Goal: Transaction & Acquisition: Download file/media

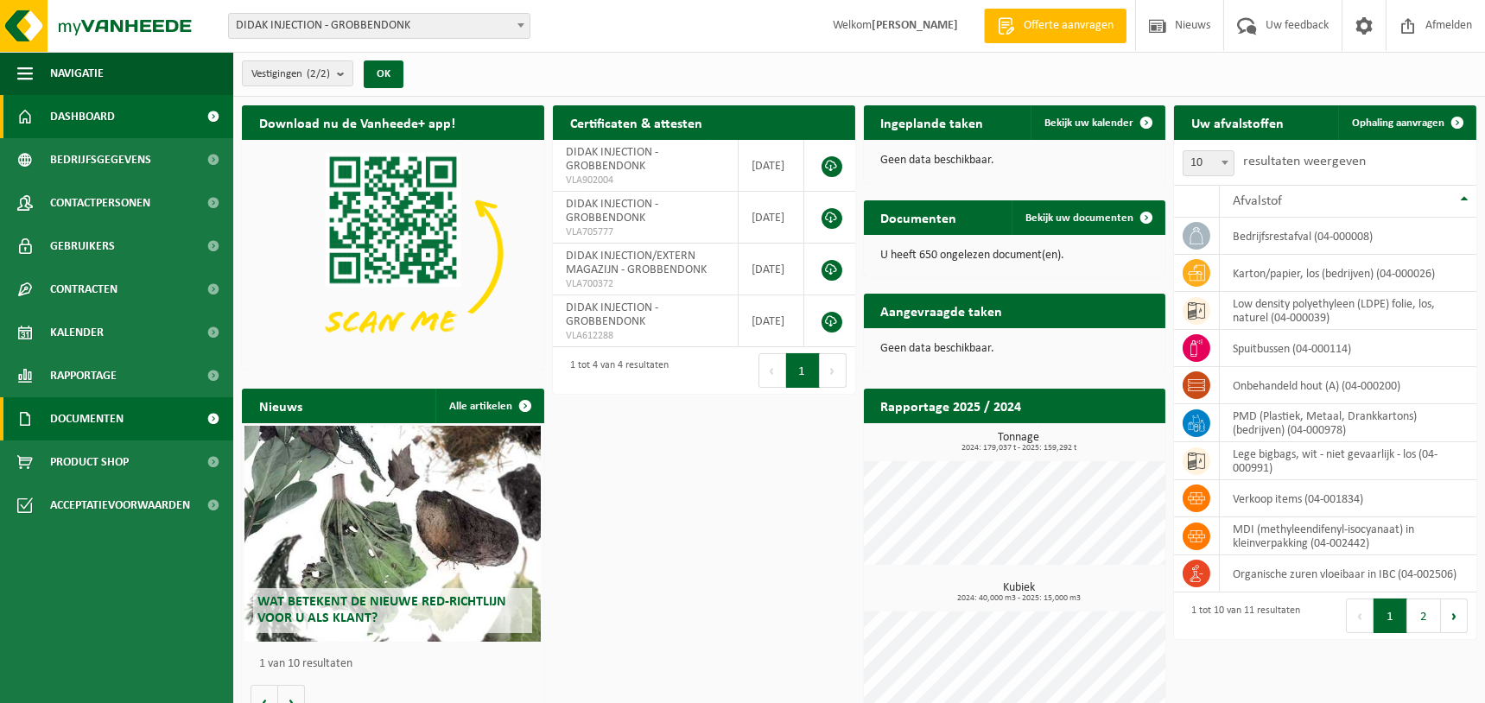
click at [77, 421] on span "Documenten" at bounding box center [86, 418] width 73 height 43
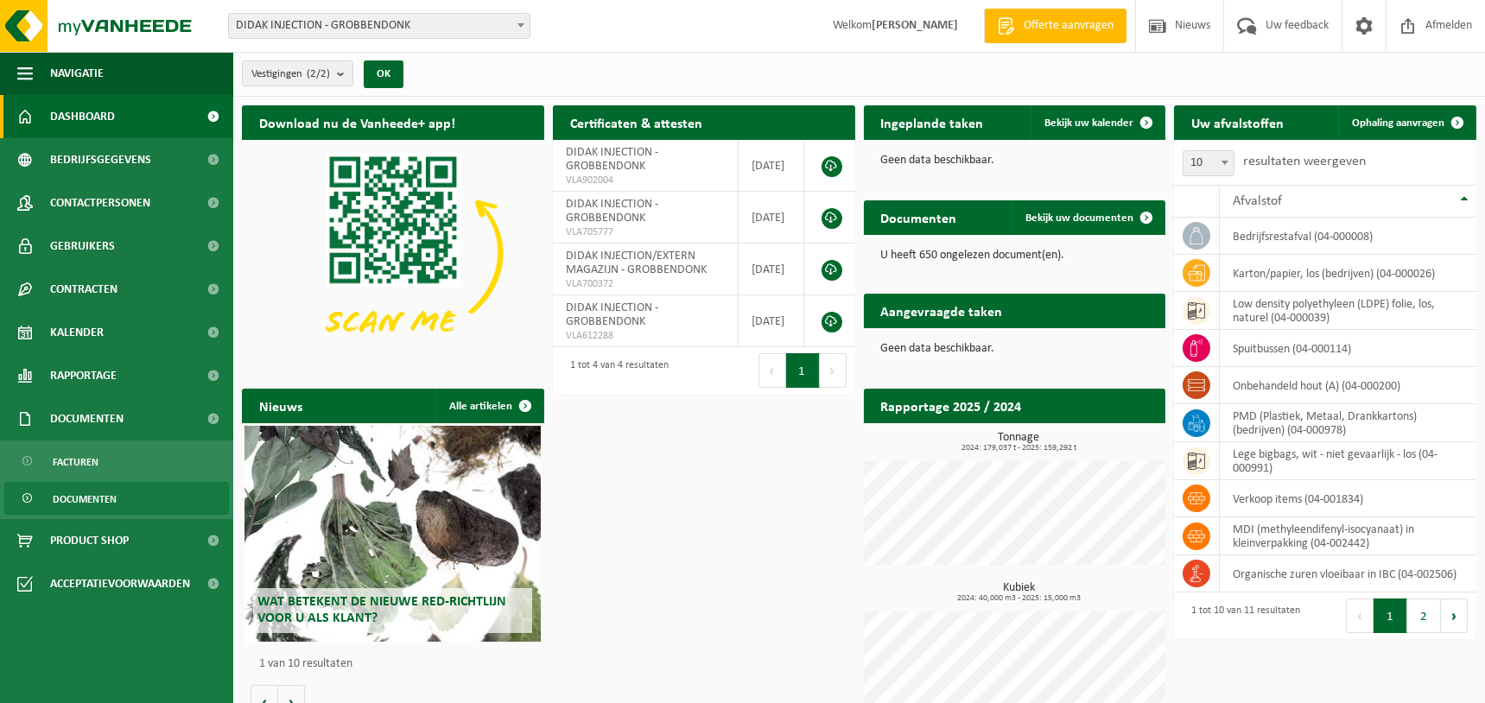
click at [81, 495] on span "Documenten" at bounding box center [85, 499] width 64 height 33
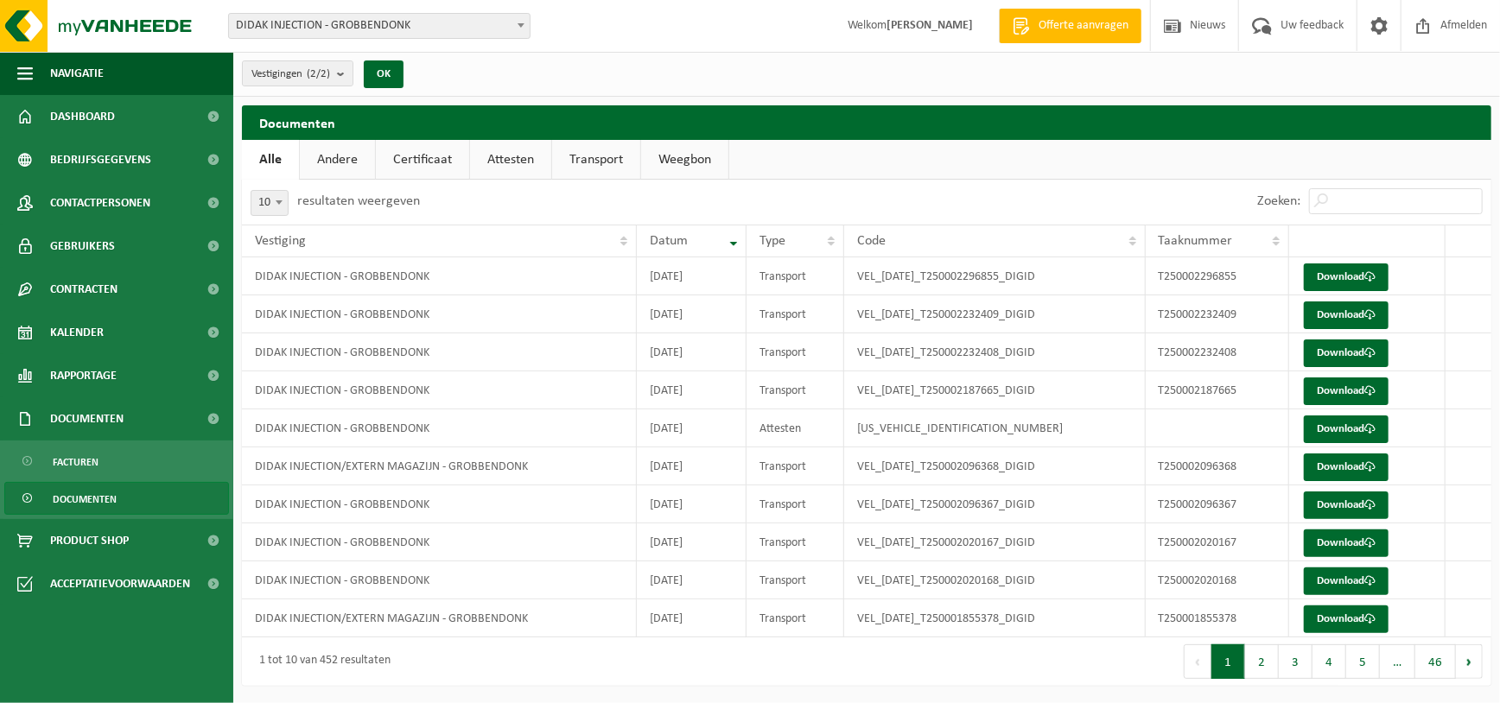
click at [422, 162] on link "Certificaat" at bounding box center [422, 160] width 93 height 40
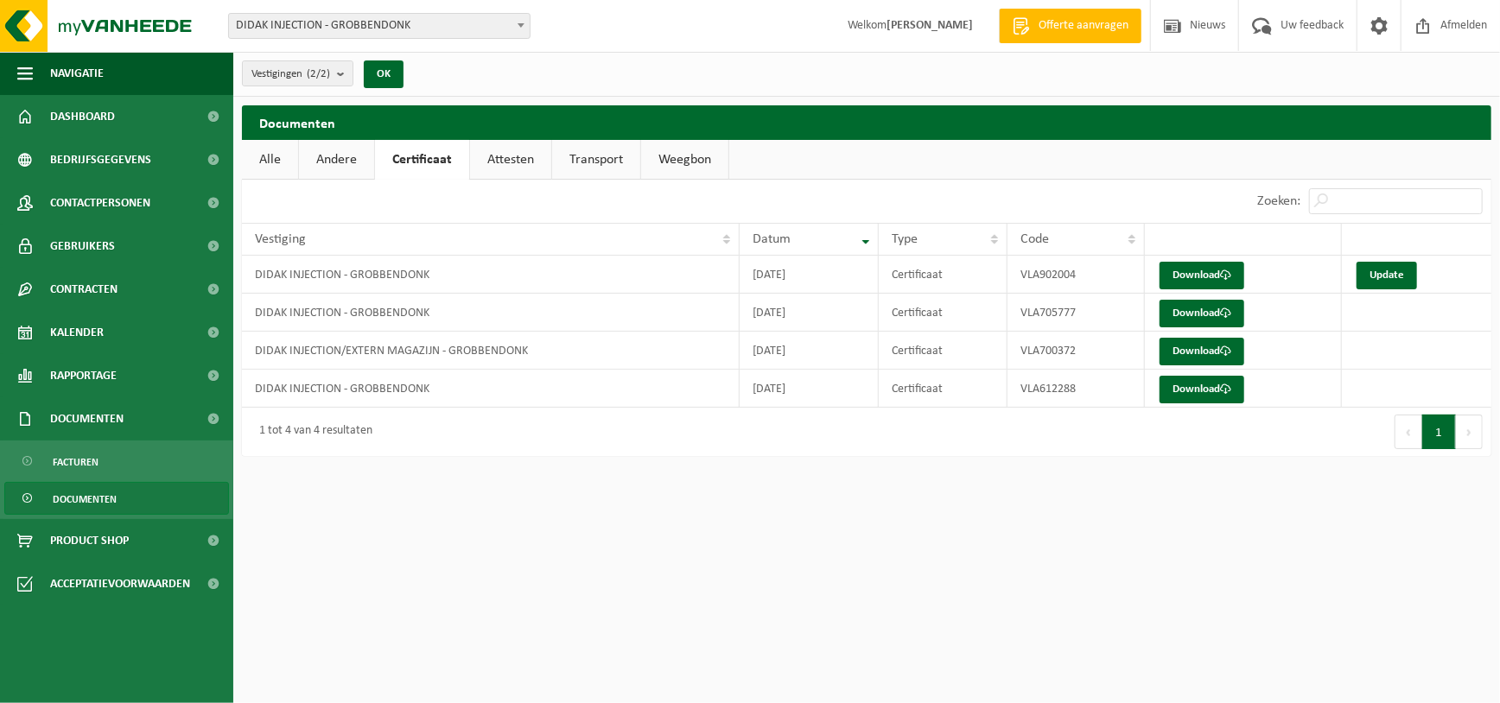
click at [508, 160] on link "Attesten" at bounding box center [510, 160] width 81 height 40
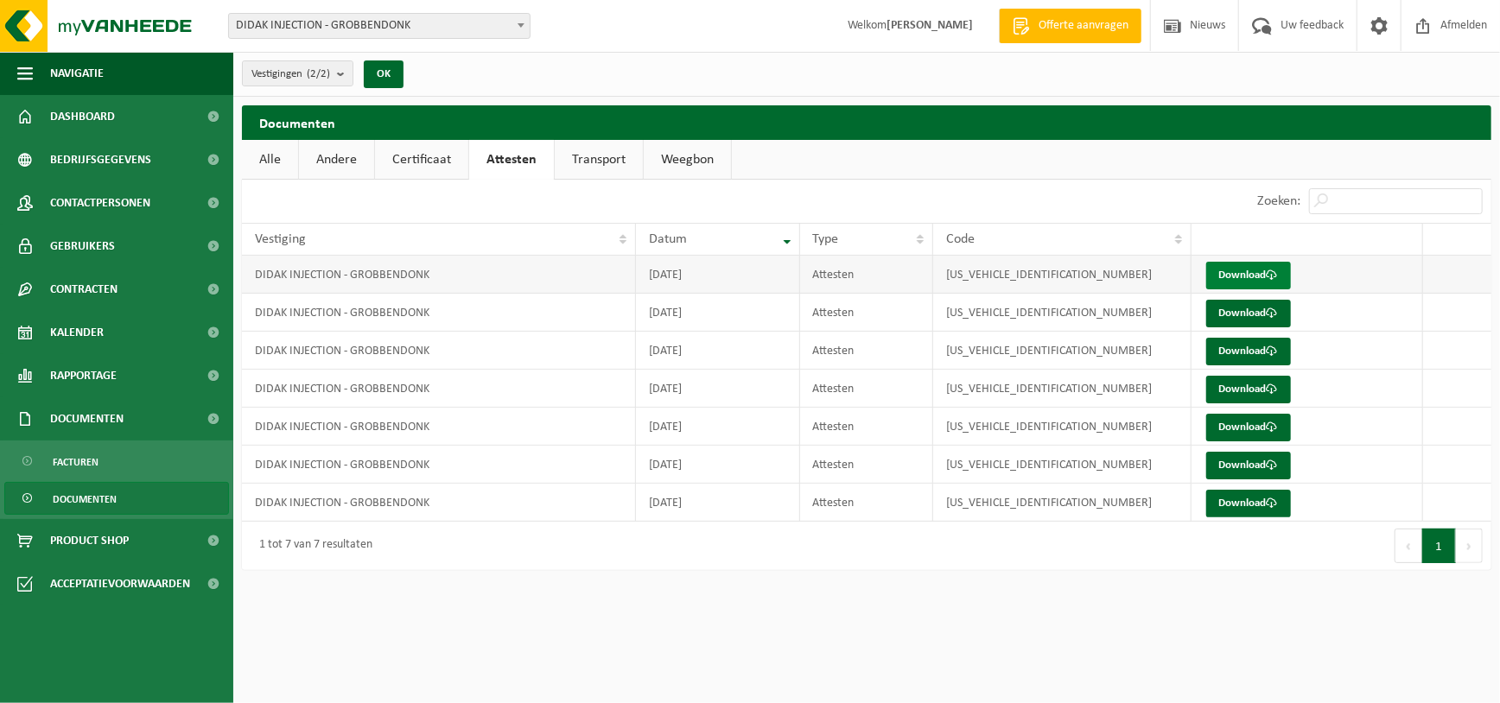
click at [1253, 276] on link "Download" at bounding box center [1248, 276] width 85 height 28
click at [411, 160] on link "Certificaat" at bounding box center [421, 160] width 93 height 40
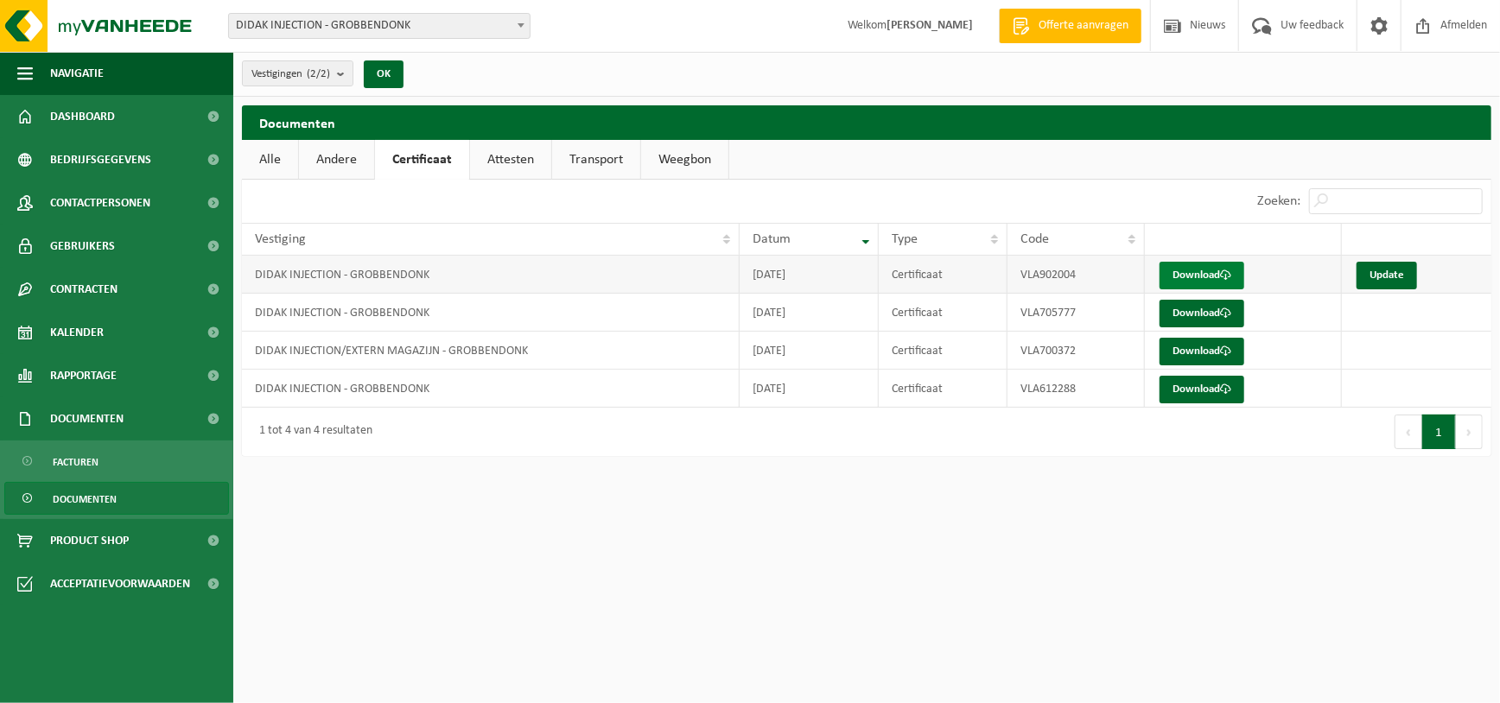
click at [1200, 270] on link "Download" at bounding box center [1201, 276] width 85 height 28
click at [1386, 269] on link "Update" at bounding box center [1386, 276] width 60 height 28
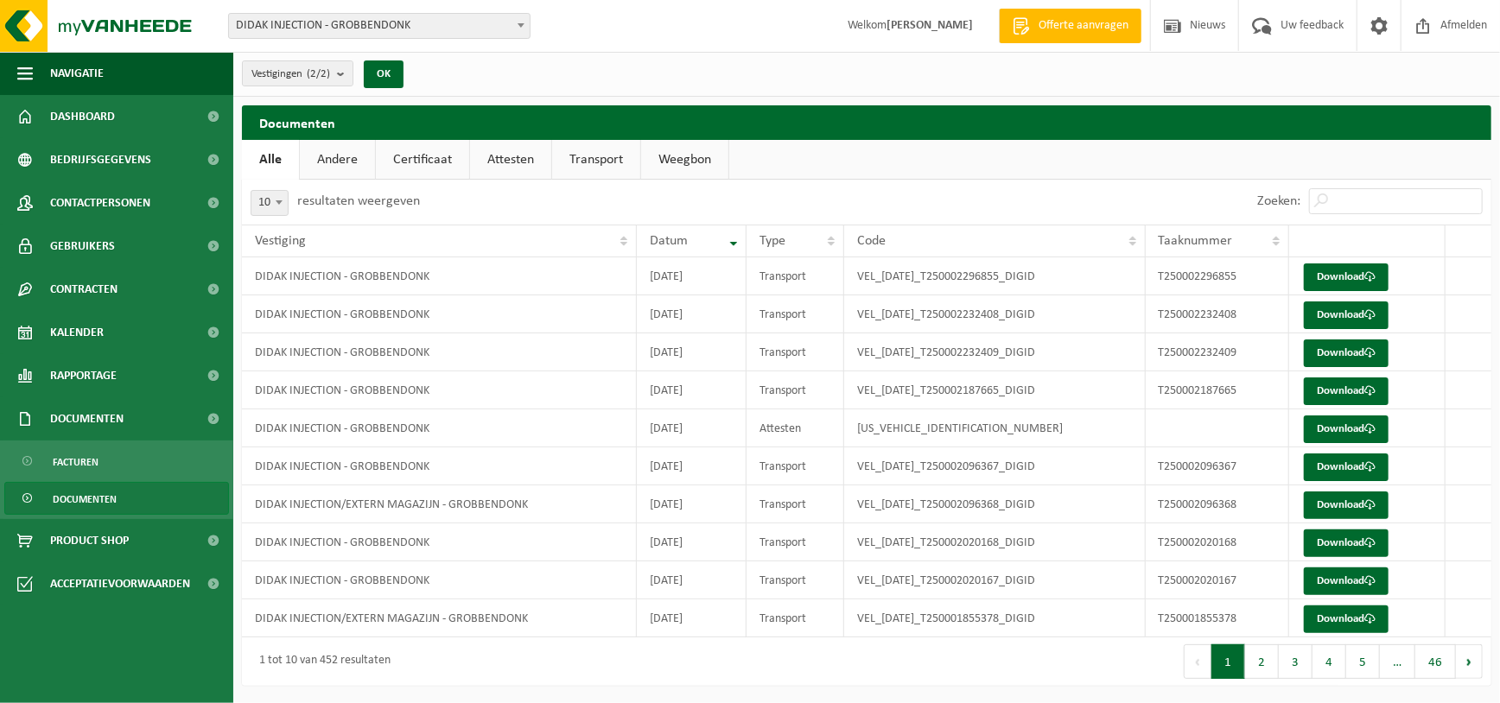
click at [416, 153] on link "Certificaat" at bounding box center [422, 160] width 93 height 40
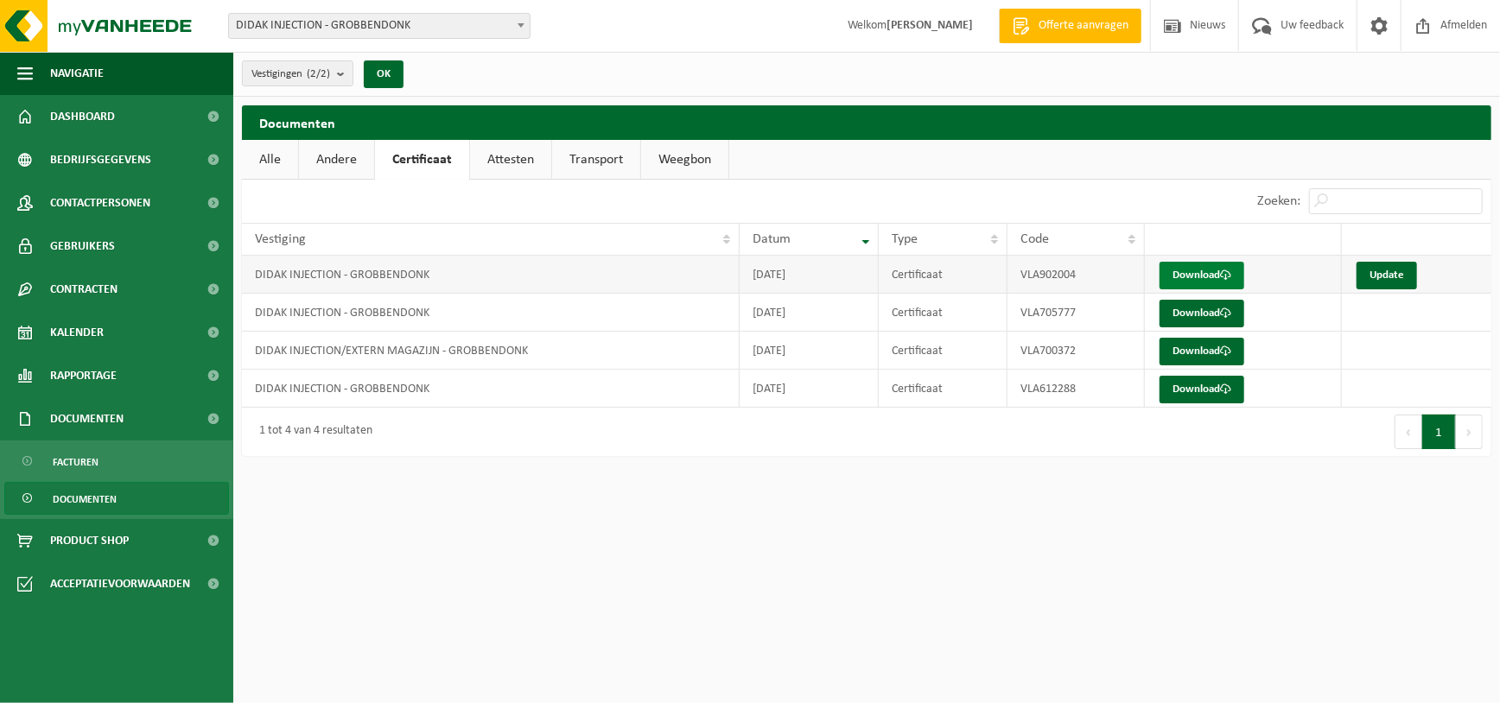
click at [1176, 271] on link "Download" at bounding box center [1201, 276] width 85 height 28
click at [1184, 389] on link "Download" at bounding box center [1201, 390] width 85 height 28
click at [1192, 353] on link "Download" at bounding box center [1201, 352] width 85 height 28
click at [1184, 440] on div "Eerste Vorige 1 Volgende Laatste" at bounding box center [1179, 432] width 625 height 48
click at [1201, 314] on link "Download" at bounding box center [1201, 314] width 85 height 28
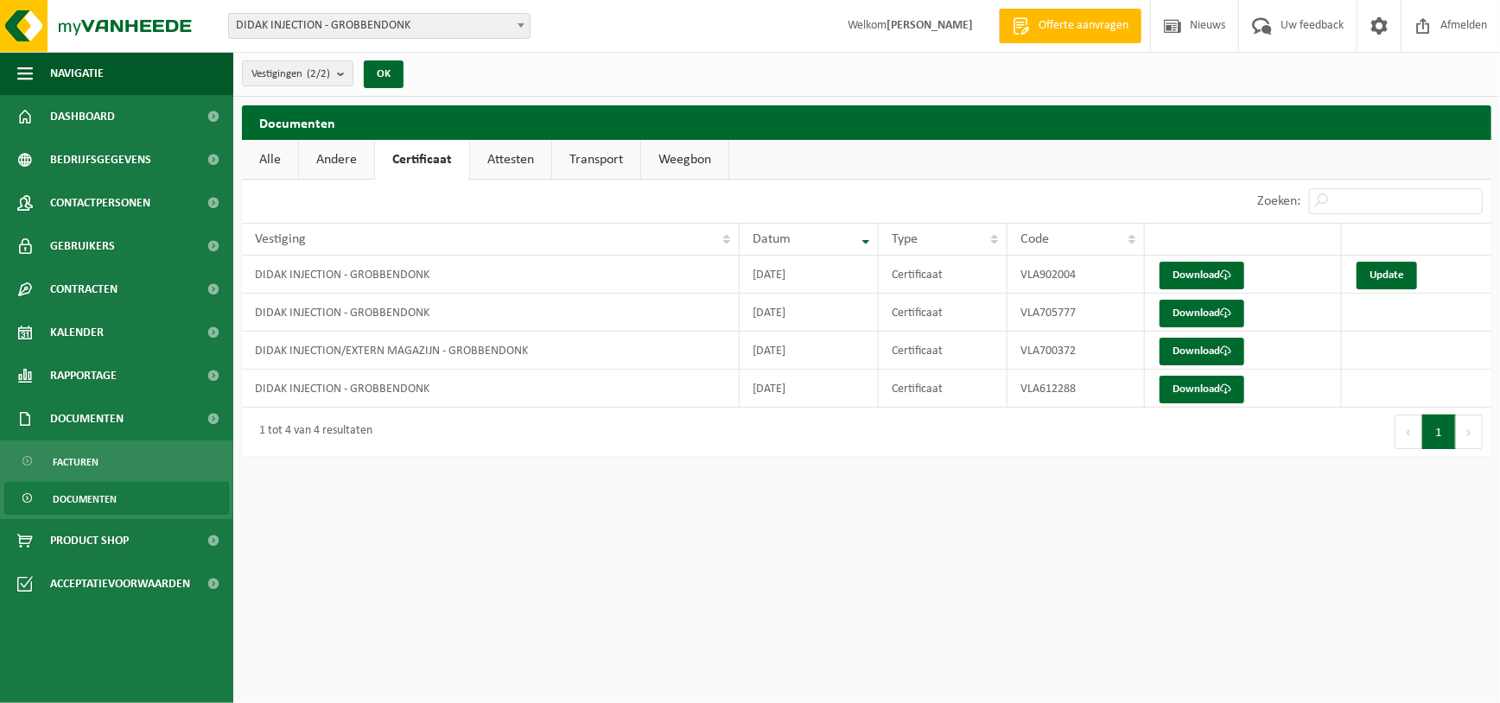
click at [1044, 511] on html "Vestiging: DIDAK INJECTION - GROBBENDONK DIDAK INJECTION/EXTERN MAGAZIJN - GROB…" at bounding box center [750, 351] width 1500 height 703
